Goal: Information Seeking & Learning: Learn about a topic

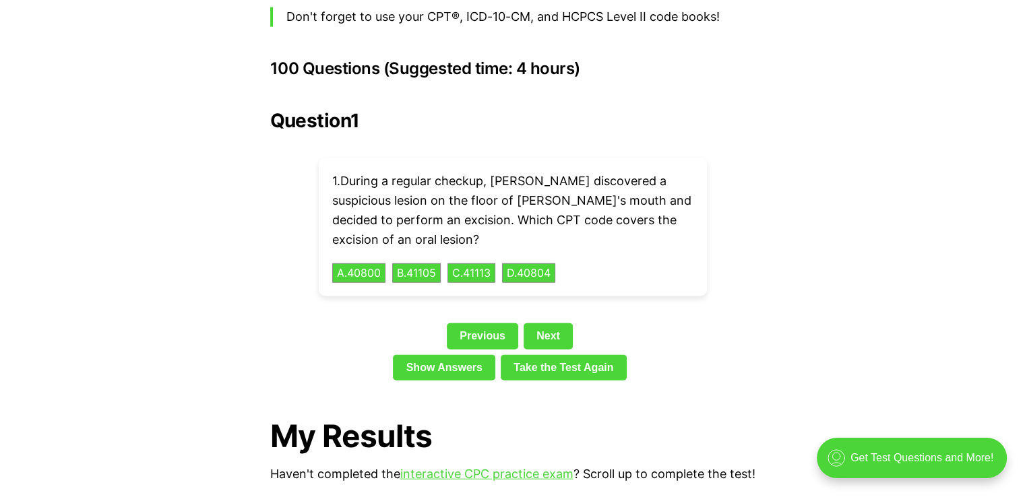
scroll to position [2993, 0]
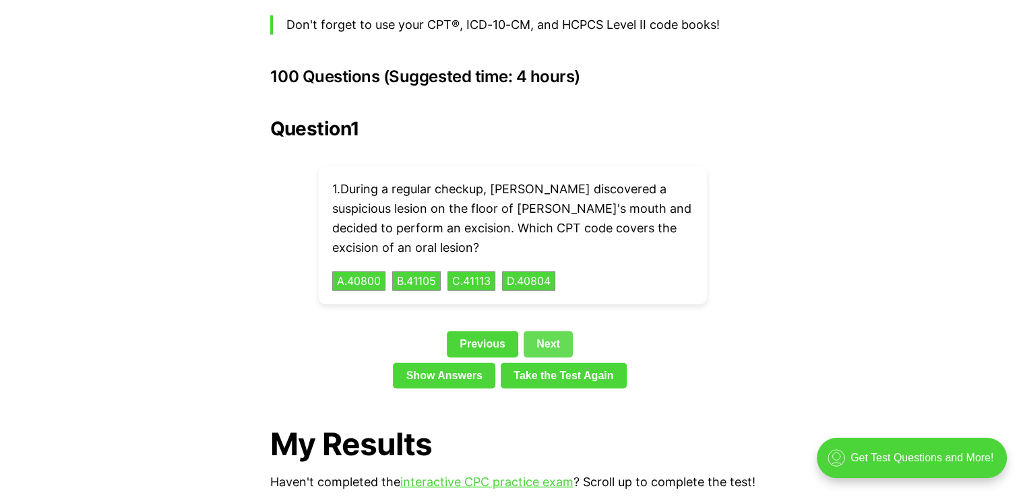
click at [555, 332] on link "Next" at bounding box center [548, 345] width 49 height 26
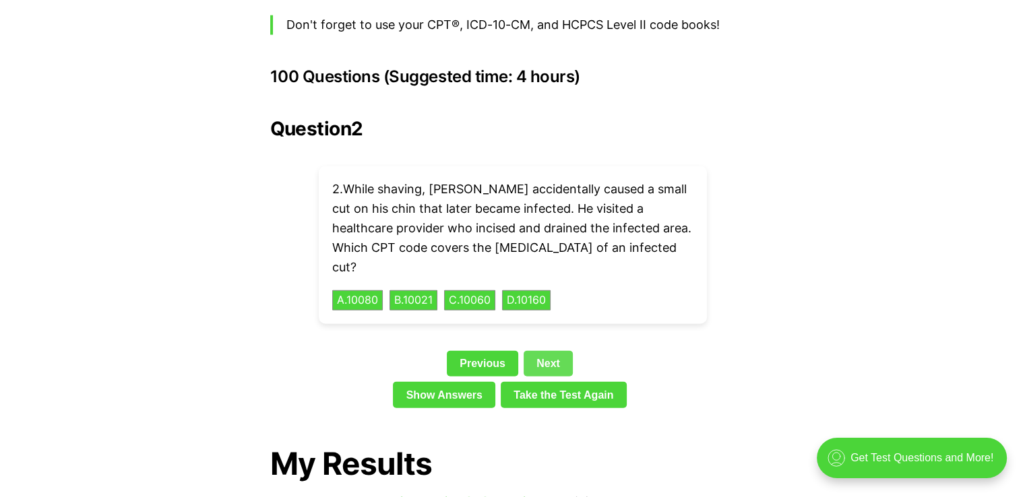
click at [555, 351] on link "Next" at bounding box center [548, 364] width 49 height 26
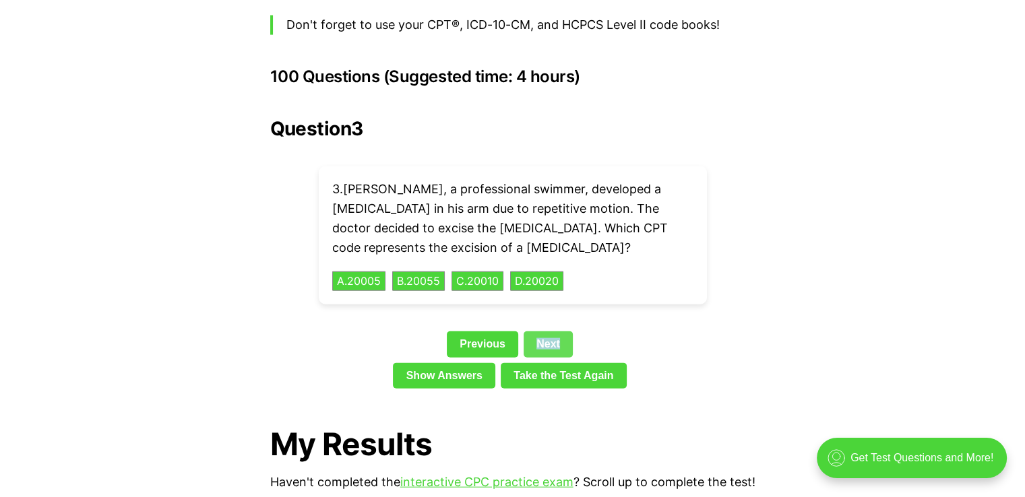
click at [555, 332] on div "Previous Next" at bounding box center [512, 347] width 485 height 31
click at [572, 278] on div "Question 3 3 . [PERSON_NAME], a professional swimmer, developed a [MEDICAL_DATA…" at bounding box center [512, 256] width 485 height 276
click at [539, 332] on link "Next" at bounding box center [548, 345] width 49 height 26
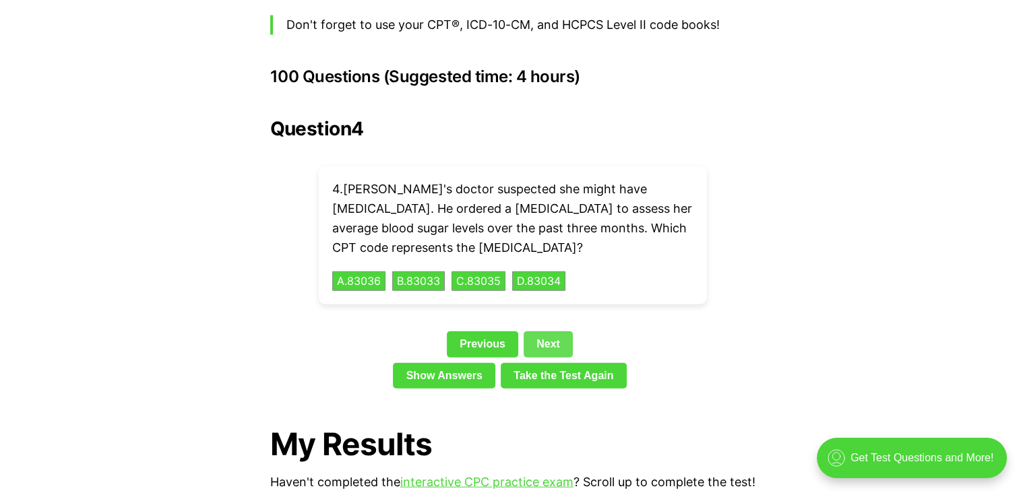
click at [539, 332] on link "Next" at bounding box center [548, 345] width 49 height 26
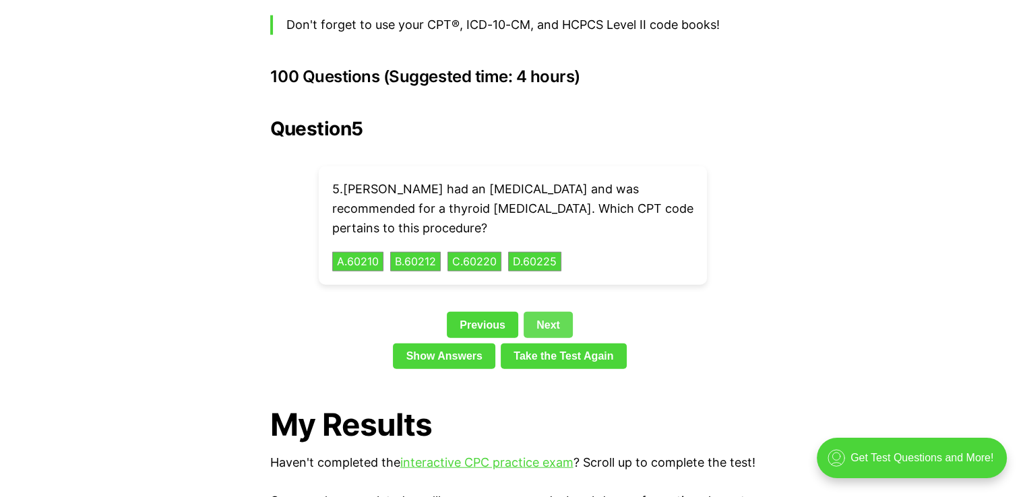
click at [543, 312] on link "Next" at bounding box center [548, 325] width 49 height 26
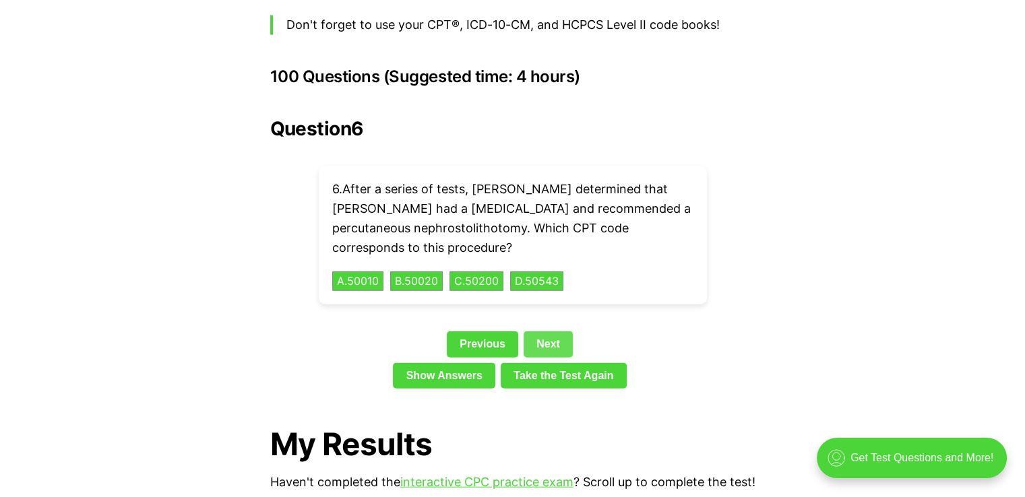
click at [545, 332] on link "Next" at bounding box center [548, 345] width 49 height 26
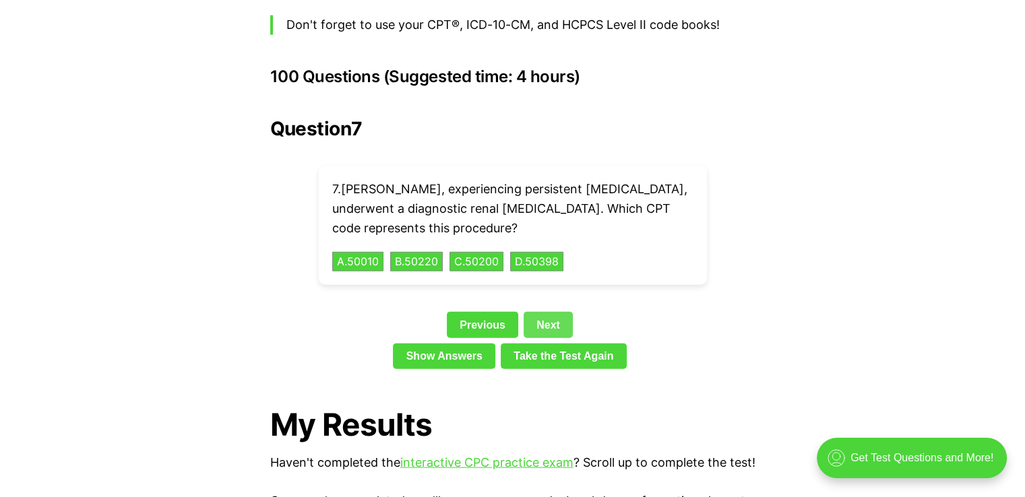
click at [547, 312] on link "Next" at bounding box center [548, 325] width 49 height 26
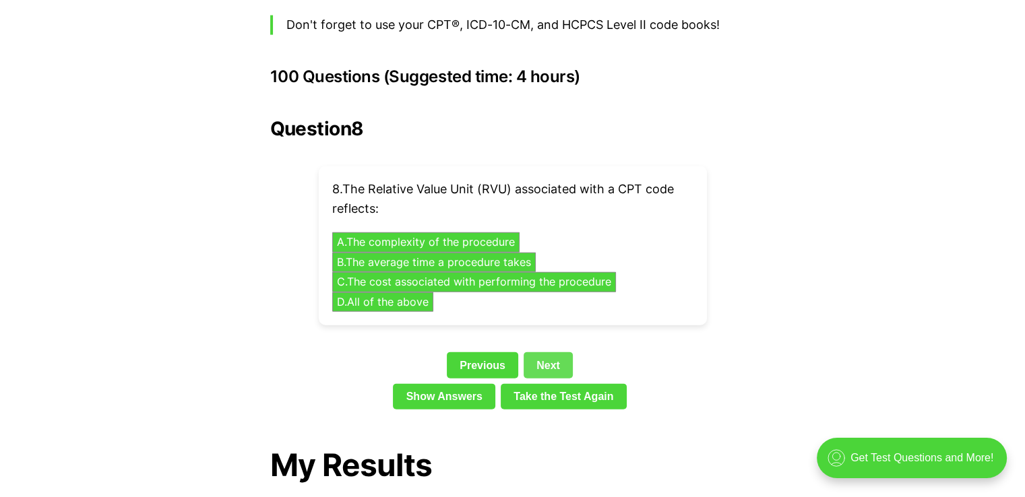
click at [548, 353] on link "Next" at bounding box center [548, 366] width 49 height 26
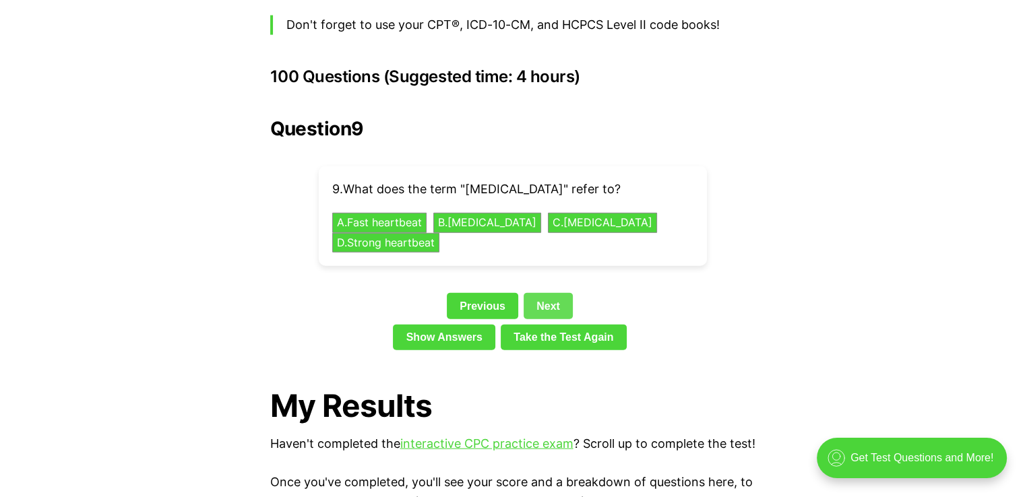
click at [546, 293] on link "Next" at bounding box center [548, 306] width 49 height 26
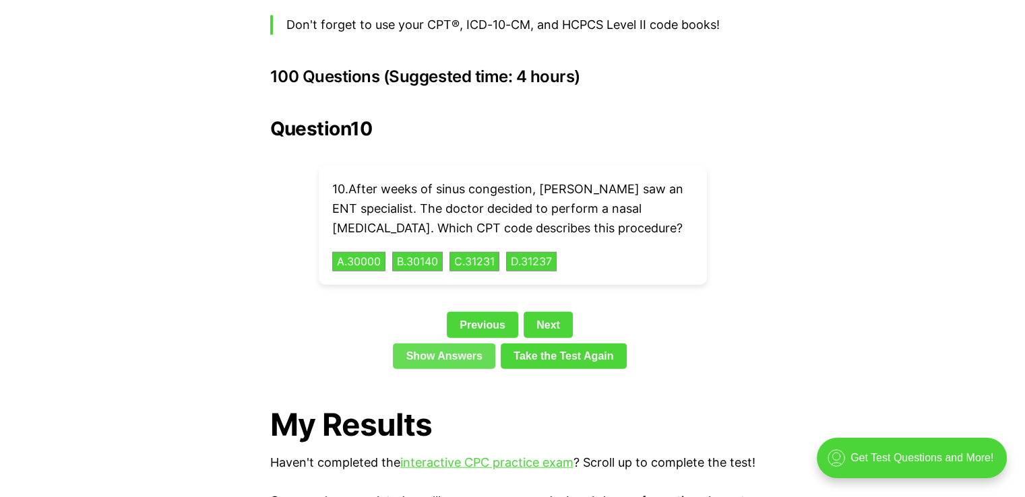
click at [460, 344] on link "Show Answers" at bounding box center [444, 357] width 102 height 26
